Goal: Task Accomplishment & Management: Use online tool/utility

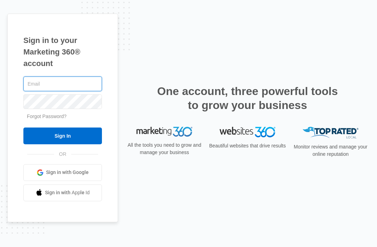
type input "[EMAIL_ADDRESS][DOMAIN_NAME]"
click at [62, 144] on input "Sign In" at bounding box center [62, 135] width 79 height 17
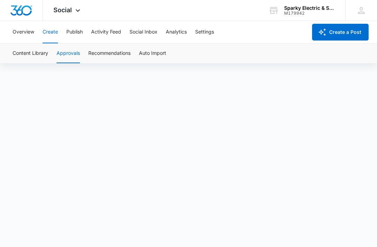
click at [57, 34] on button "Create" at bounding box center [50, 32] width 15 height 22
drag, startPoint x: 273, startPoint y: 29, endPoint x: 0, endPoint y: 0, distance: 275.0
click at [0, 0] on html "Social Apps Reputation Websites Forms CRM Email Social Payments POS Content Ads…" at bounding box center [188, 123] width 377 height 247
